Goal: Go to known website: Access a specific website the user already knows

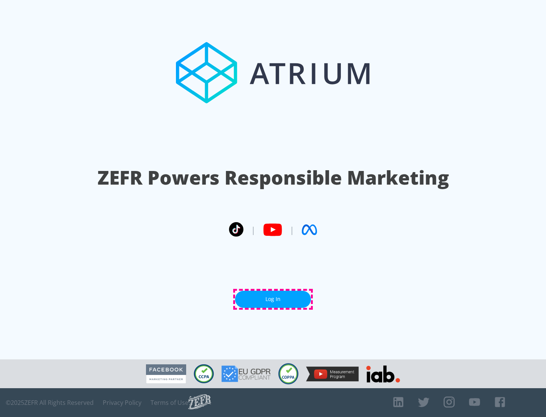
click at [273, 299] on link "Log In" at bounding box center [273, 299] width 76 height 17
